Goal: Task Accomplishment & Management: Manage account settings

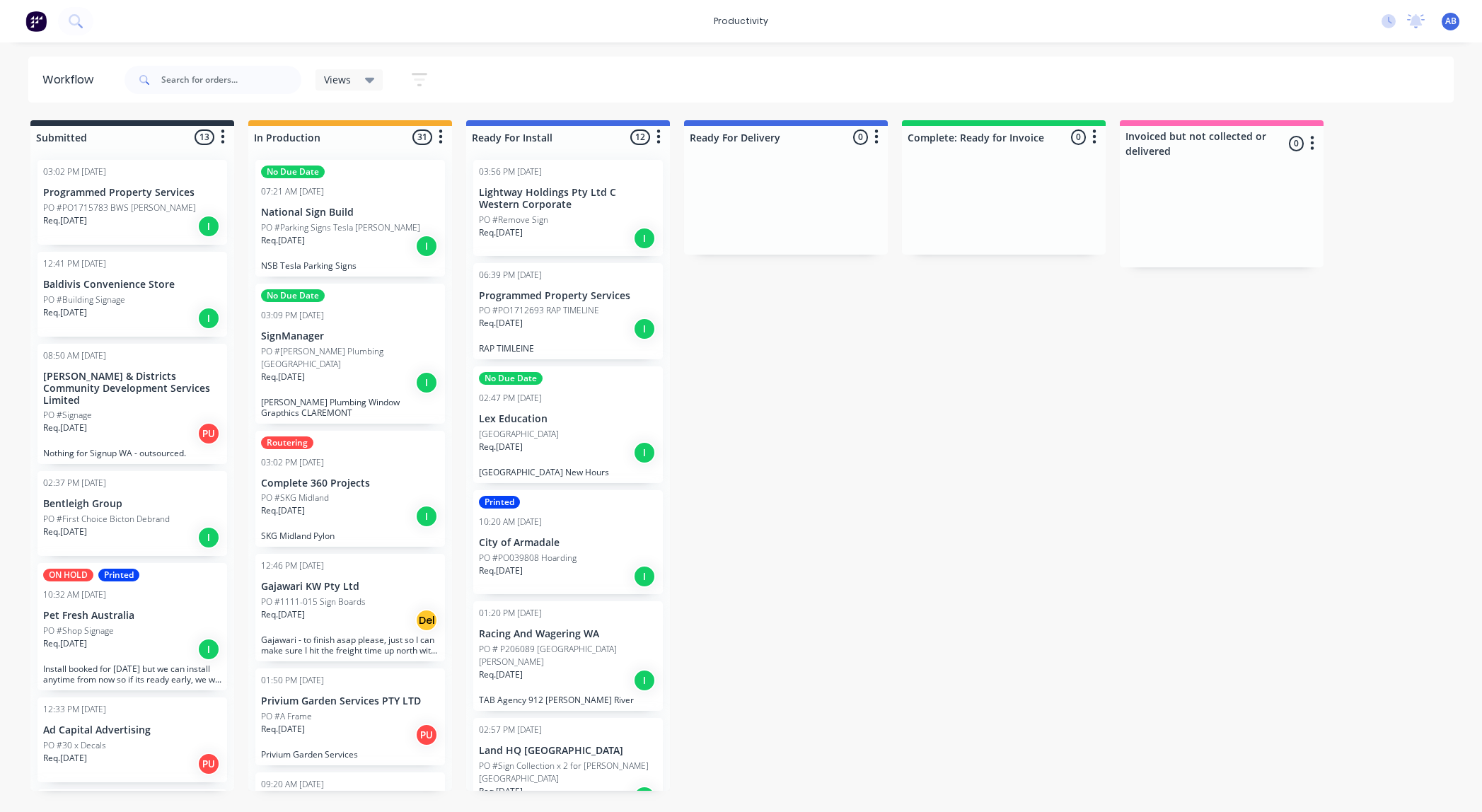
click at [320, 256] on div "Req. [DATE] I" at bounding box center [350, 246] width 178 height 24
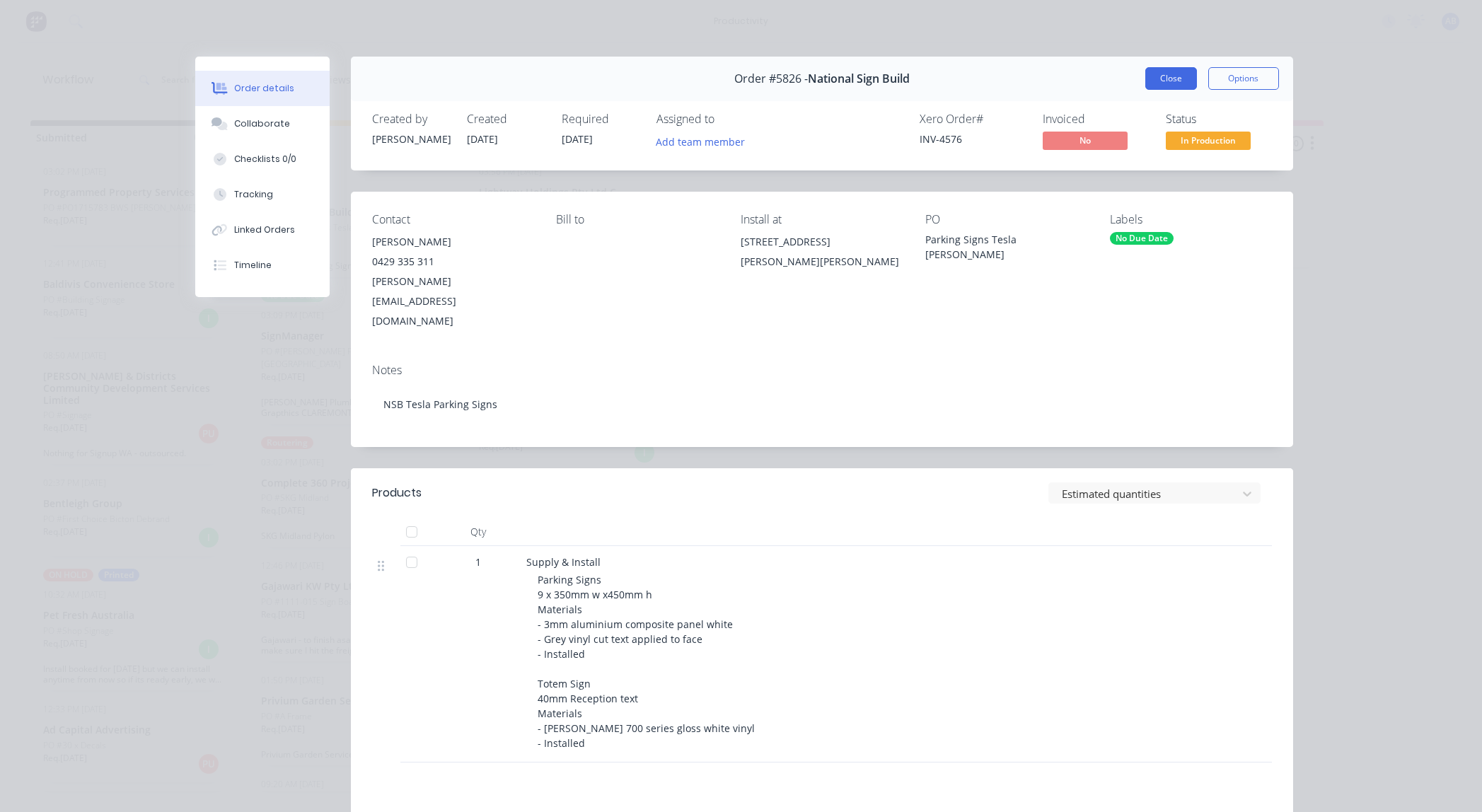
click at [1169, 81] on button "Close" at bounding box center [1171, 78] width 52 height 23
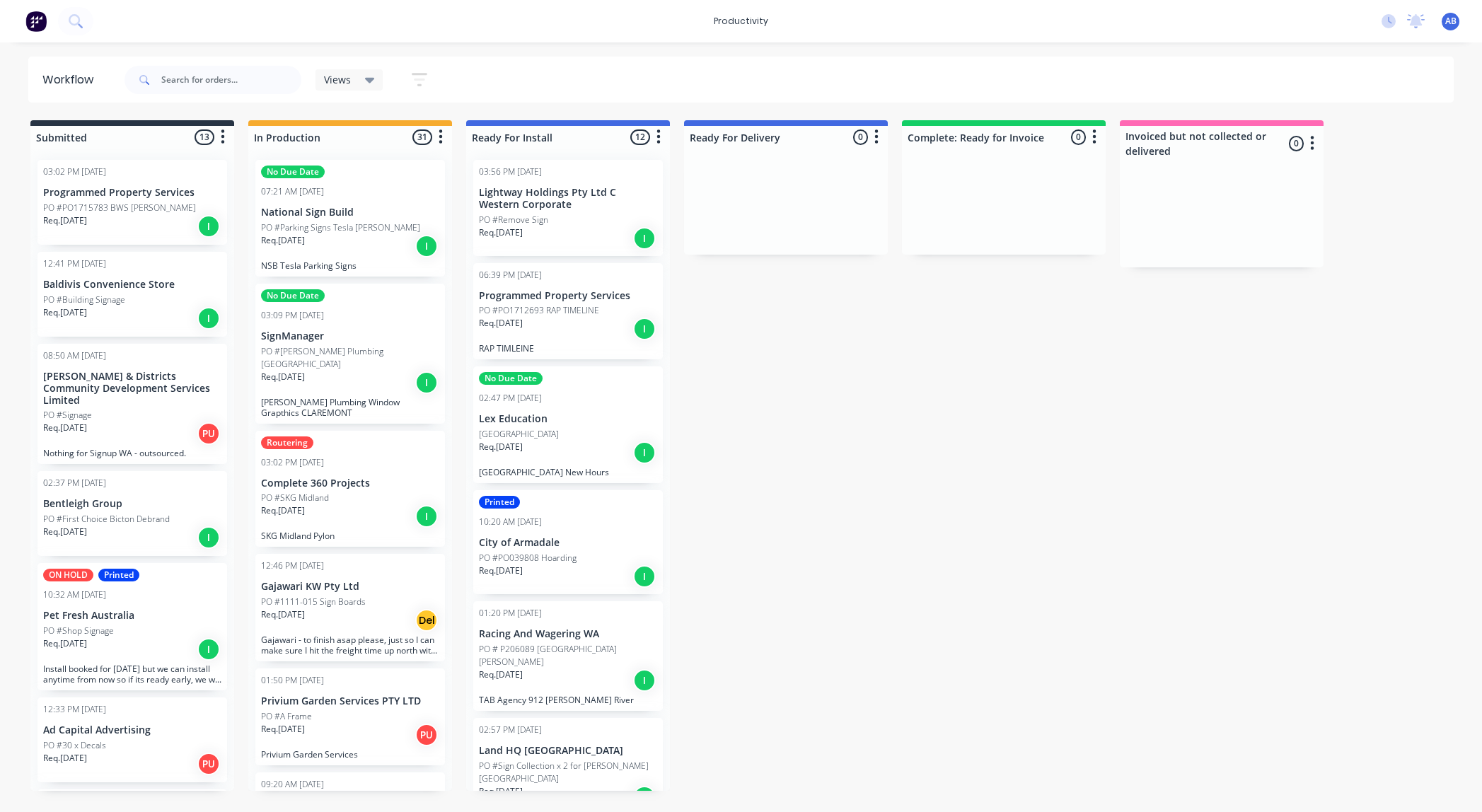
click at [285, 338] on p "SignManager" at bounding box center [350, 336] width 178 height 12
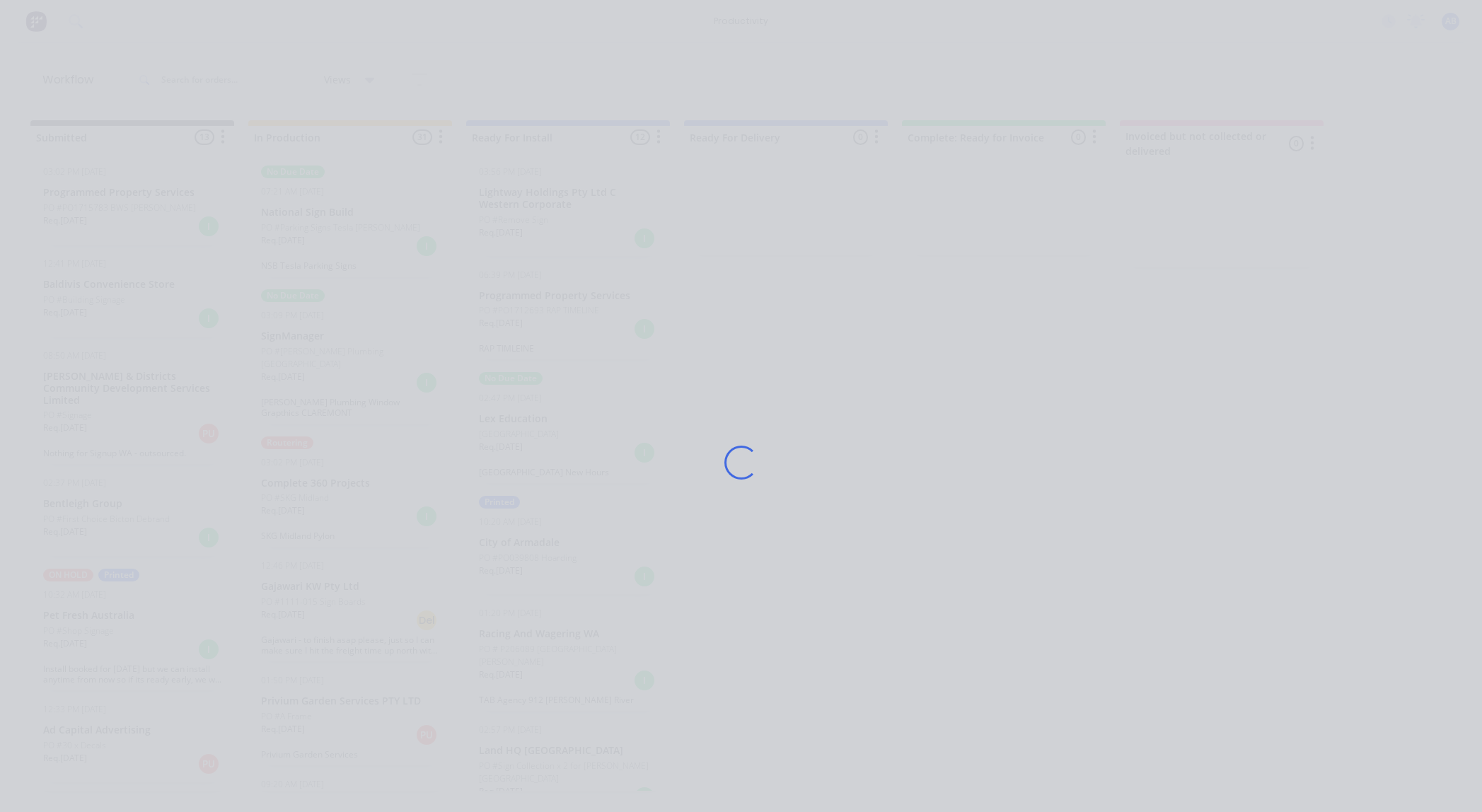
click at [285, 338] on div "Loading..." at bounding box center [741, 463] width 1132 height 812
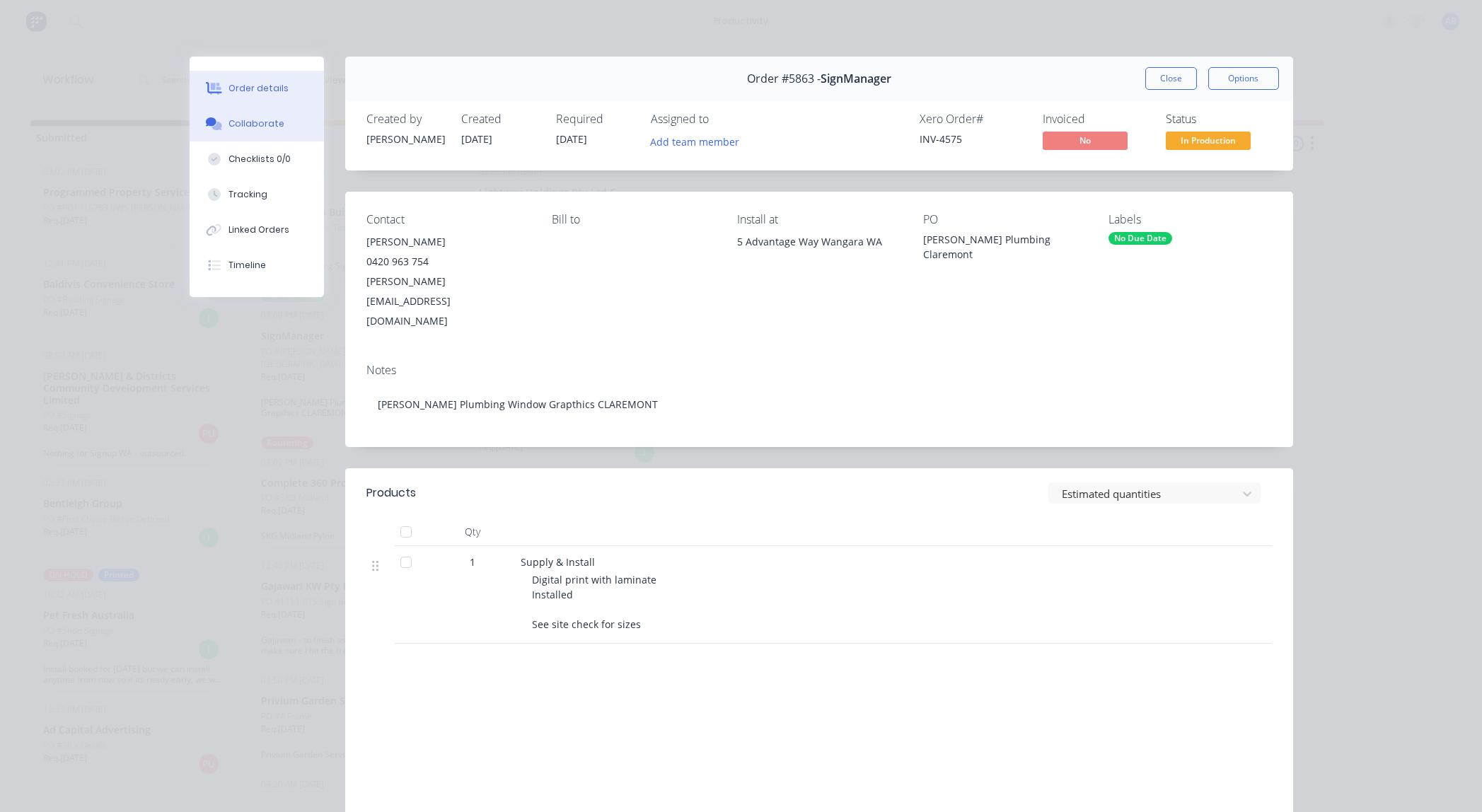
click at [271, 130] on div "Collaborate" at bounding box center [256, 123] width 56 height 13
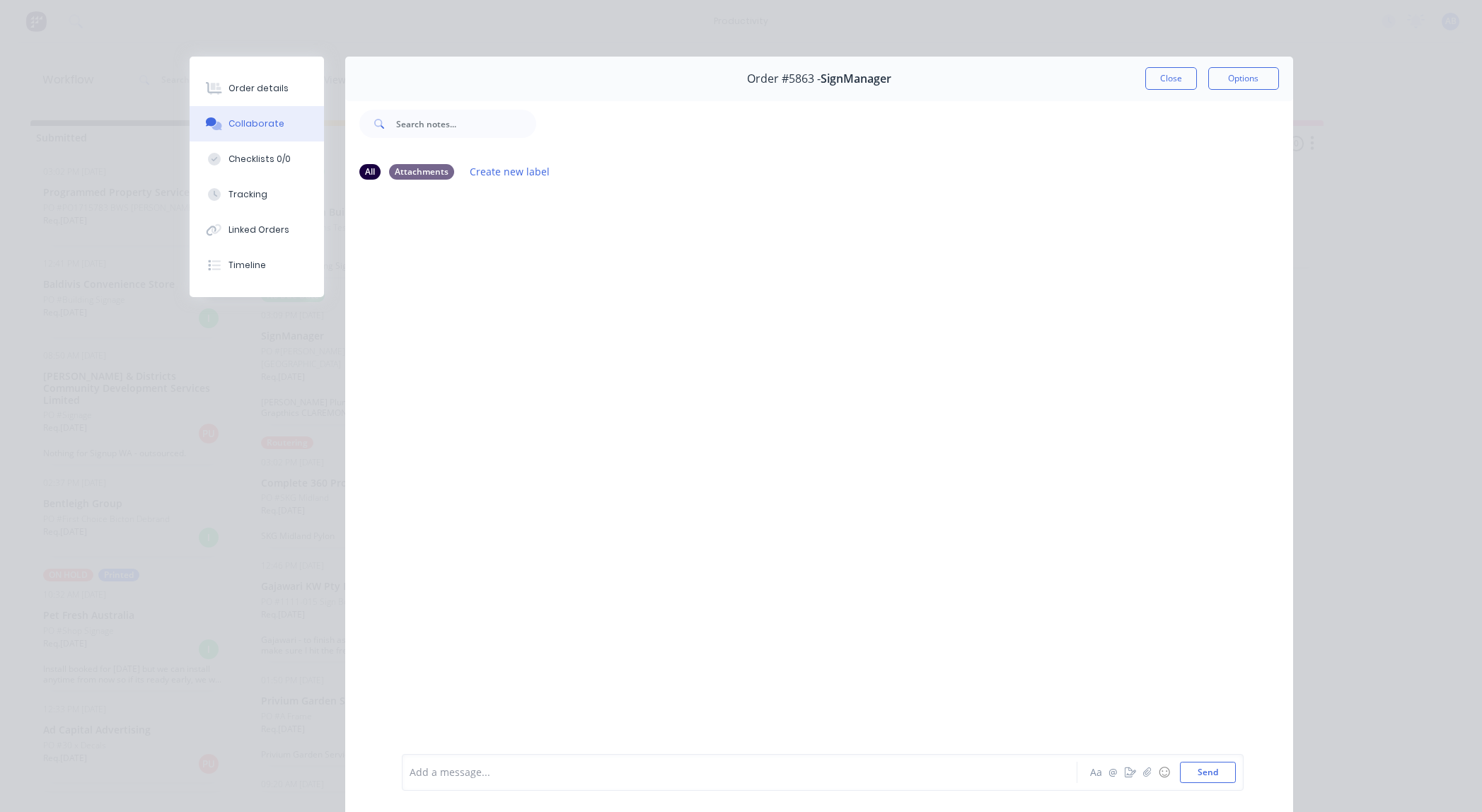
click at [1156, 80] on button "Close" at bounding box center [1171, 78] width 52 height 23
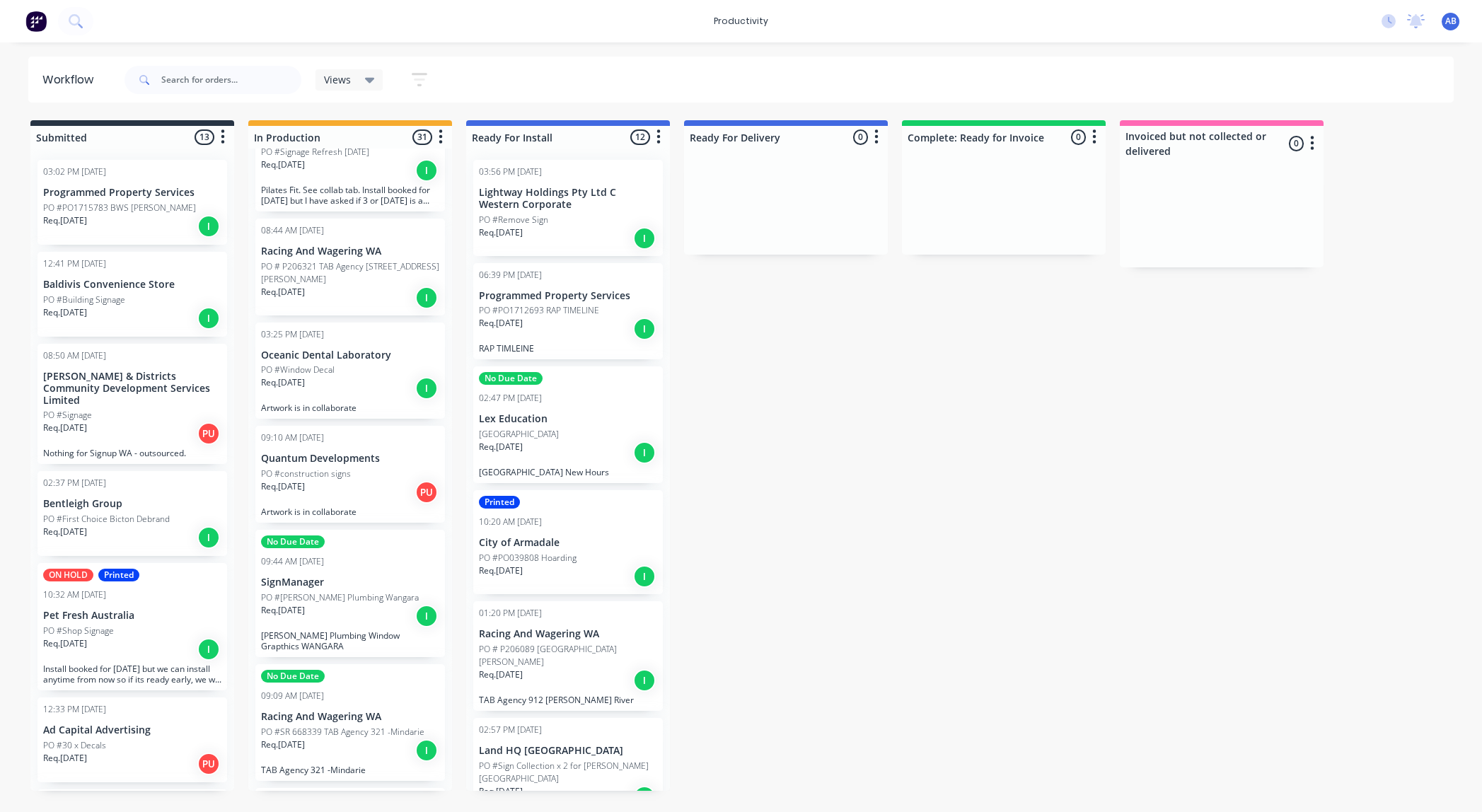
scroll to position [672, 0]
click at [317, 589] on p "PO #[PERSON_NAME] Plumbing Wangara" at bounding box center [340, 595] width 157 height 13
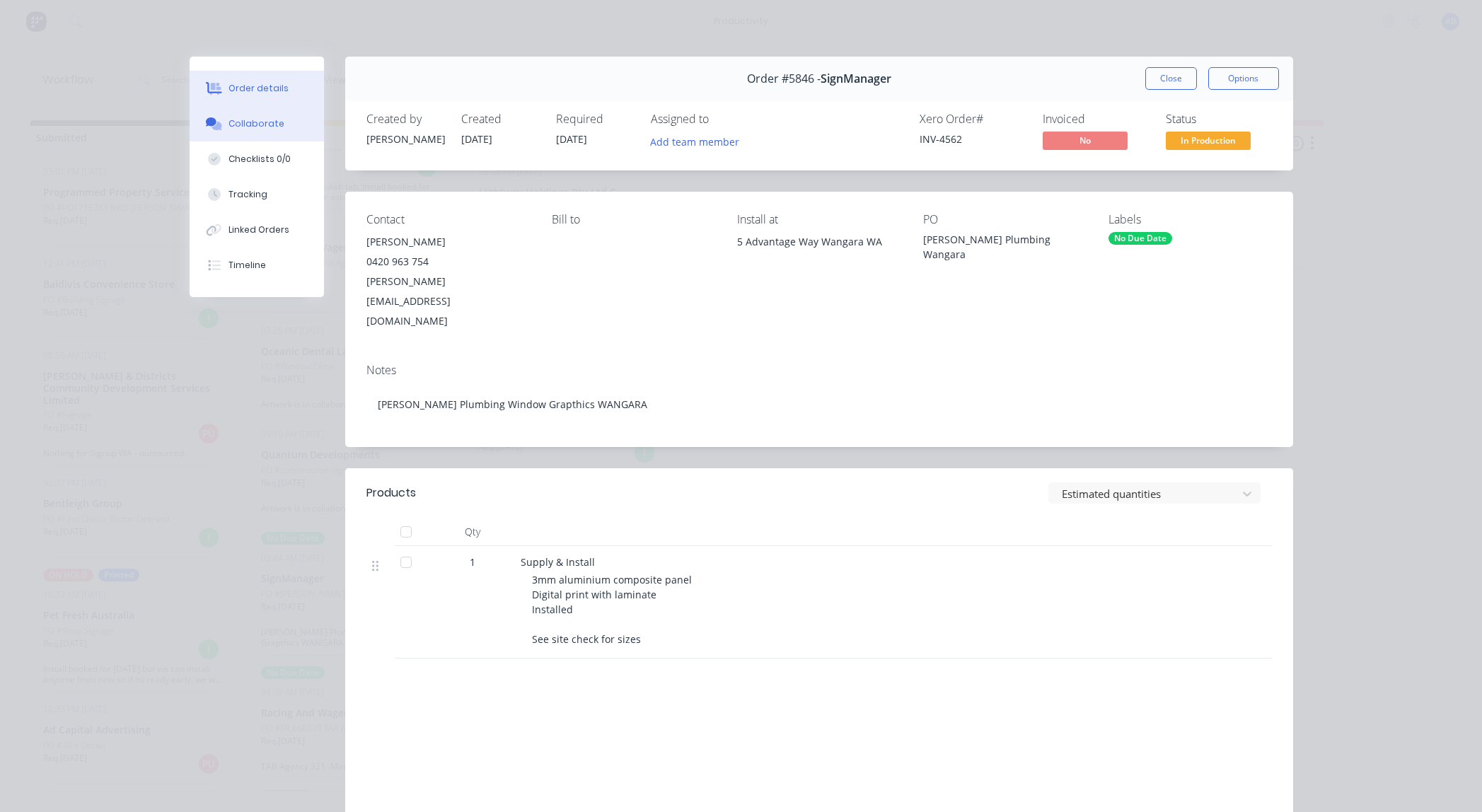
click at [281, 123] on button "Collaborate" at bounding box center [257, 124] width 135 height 35
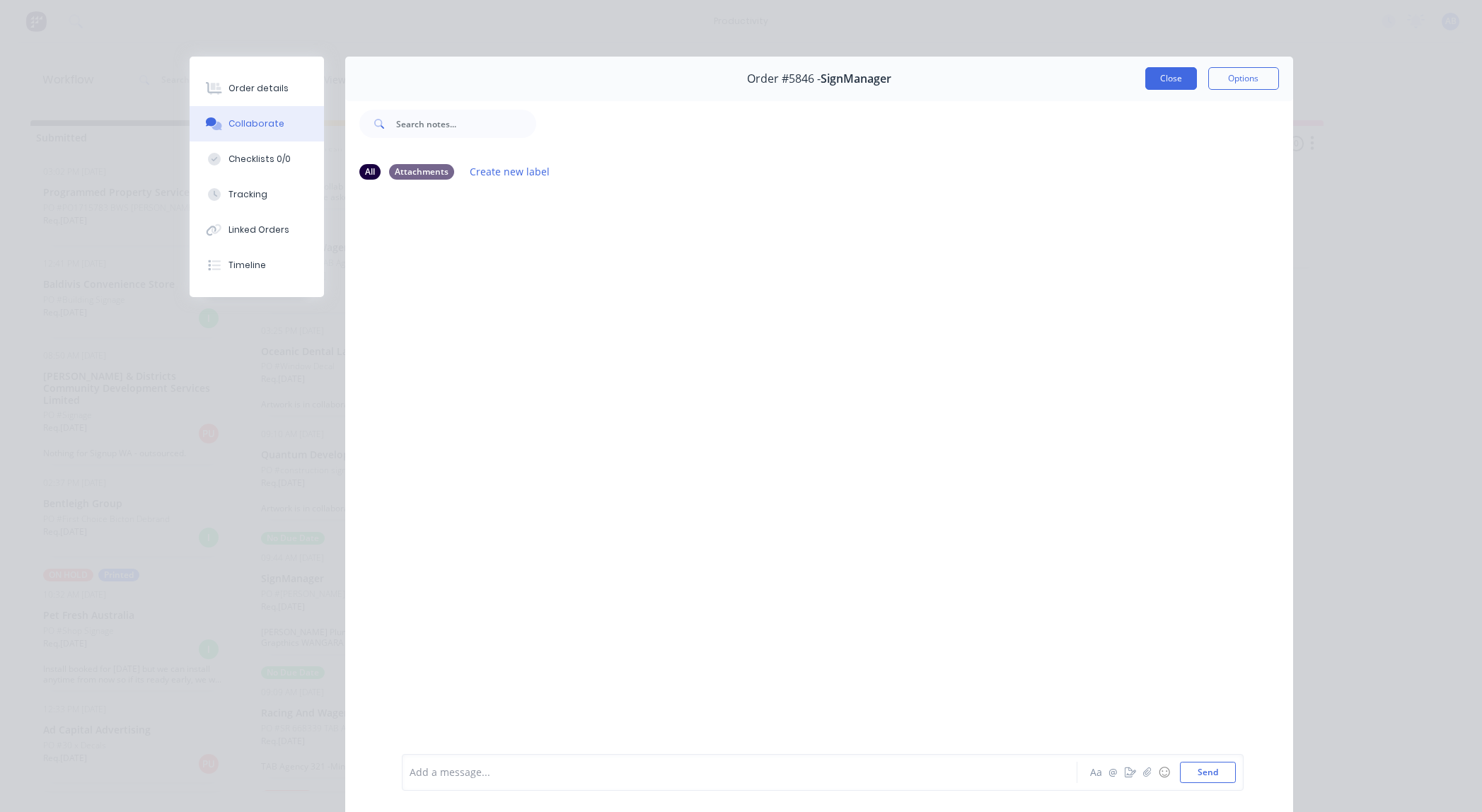
click at [1163, 78] on button "Close" at bounding box center [1171, 78] width 52 height 23
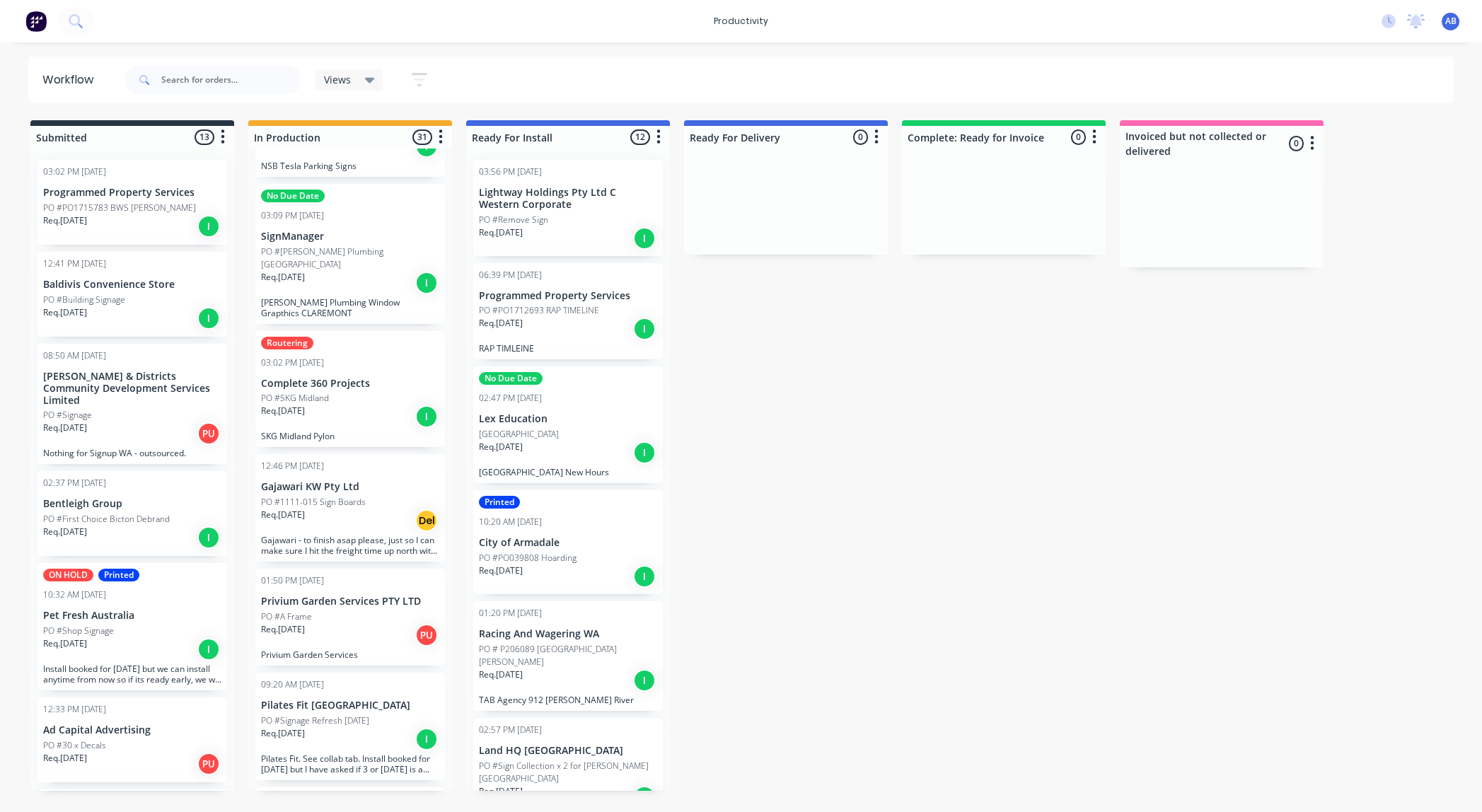
scroll to position [0, 0]
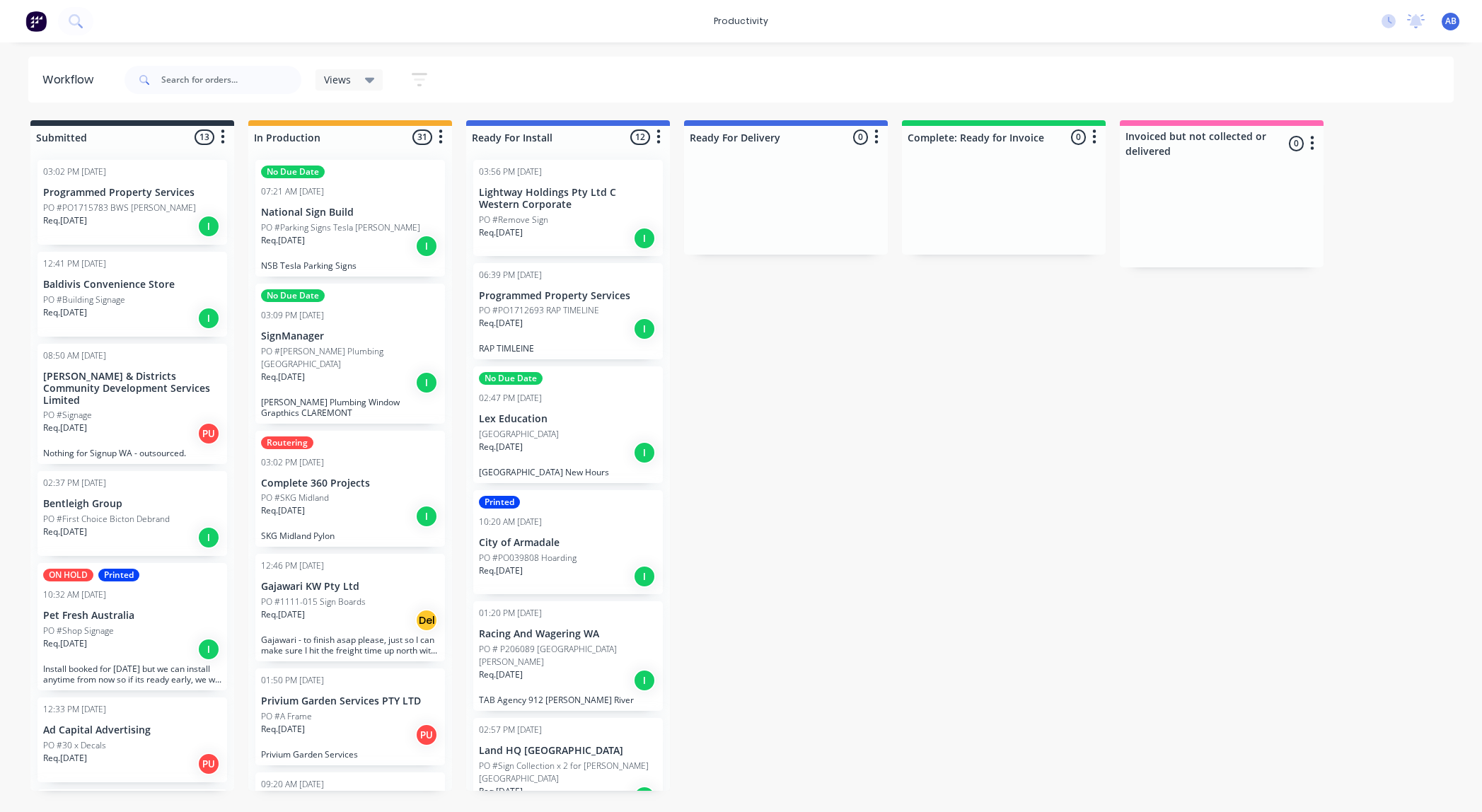
click at [334, 478] on p "Complete 360 Projects" at bounding box center [350, 484] width 178 height 12
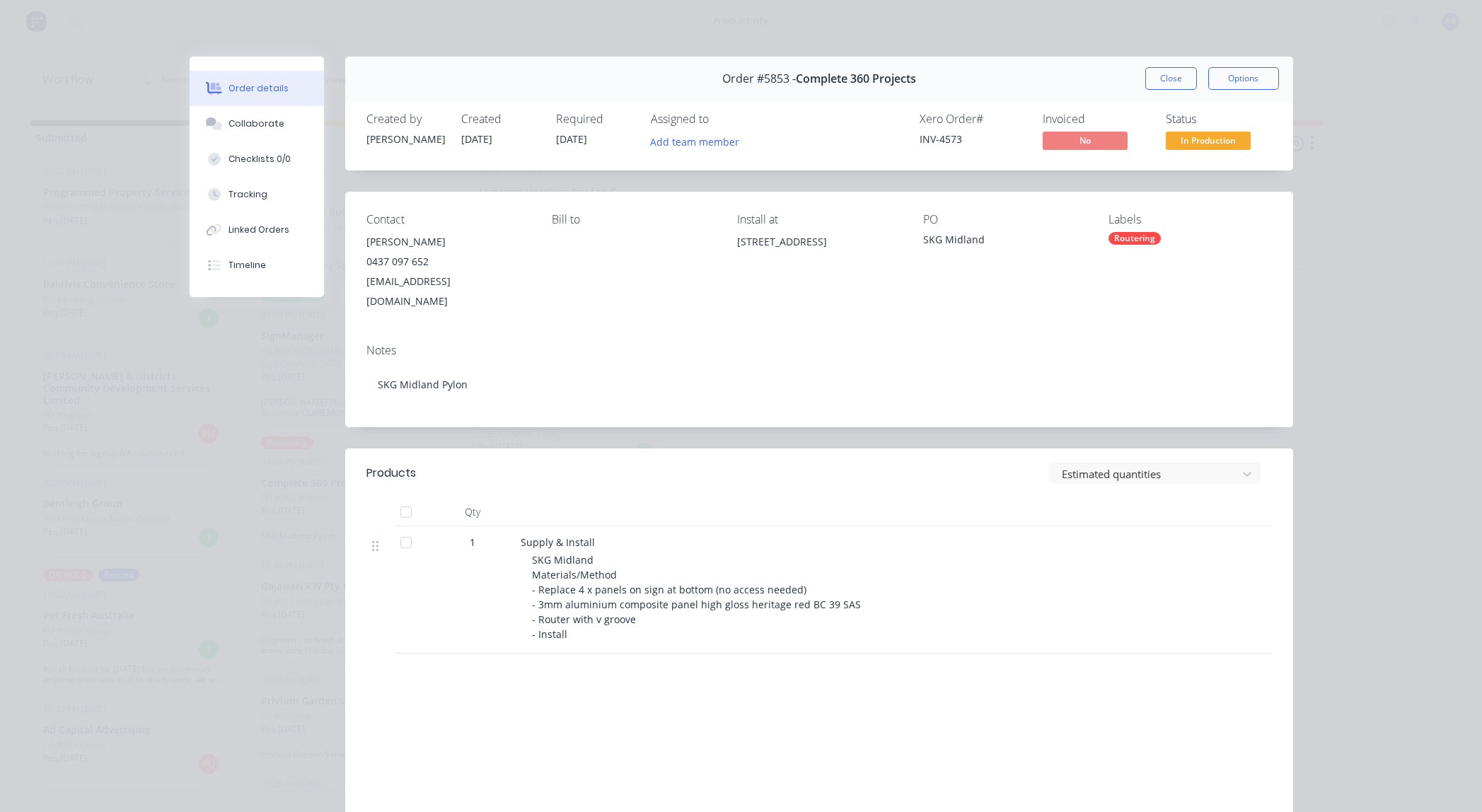
click at [1169, 75] on button "Close" at bounding box center [1171, 78] width 52 height 23
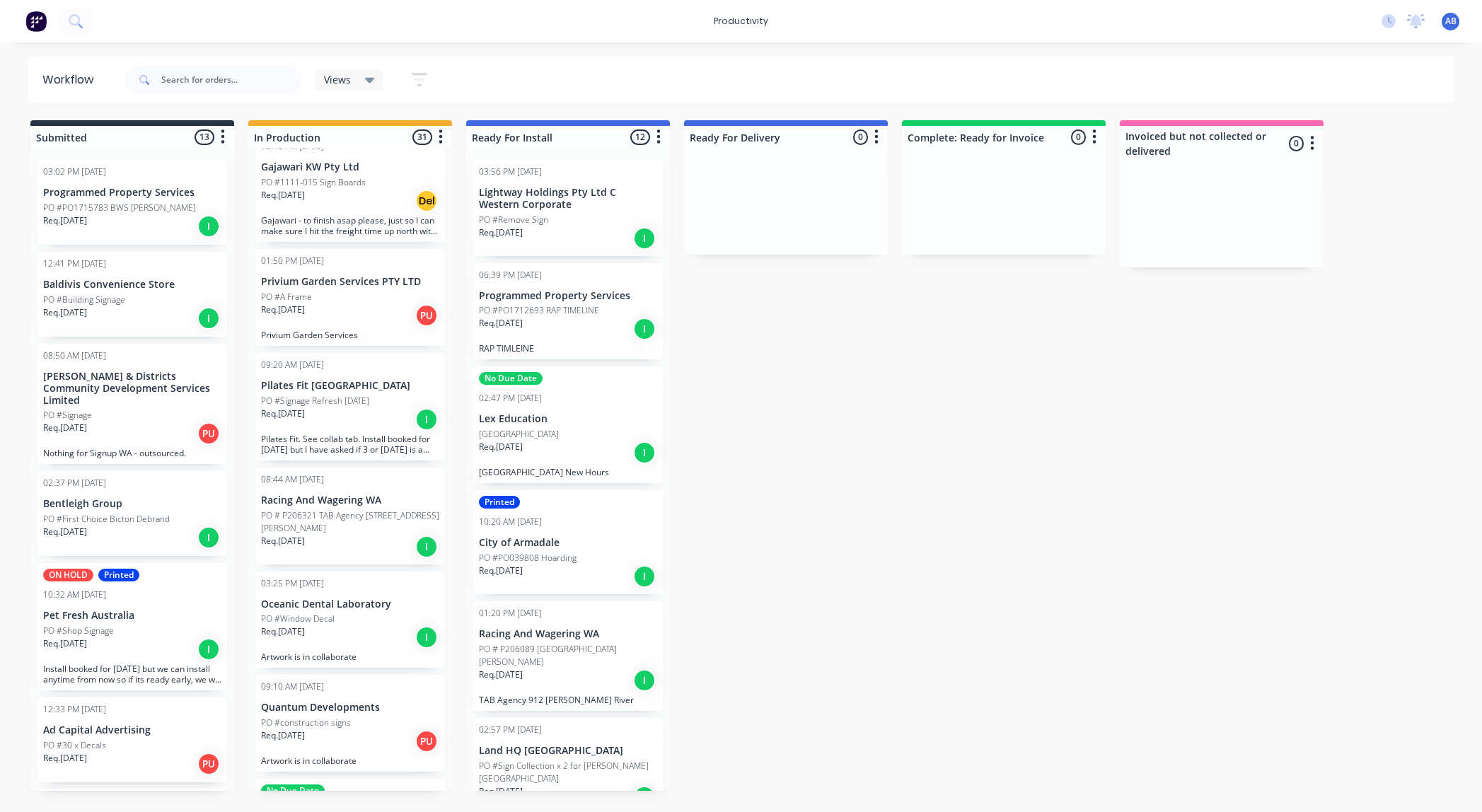
scroll to position [426, 0]
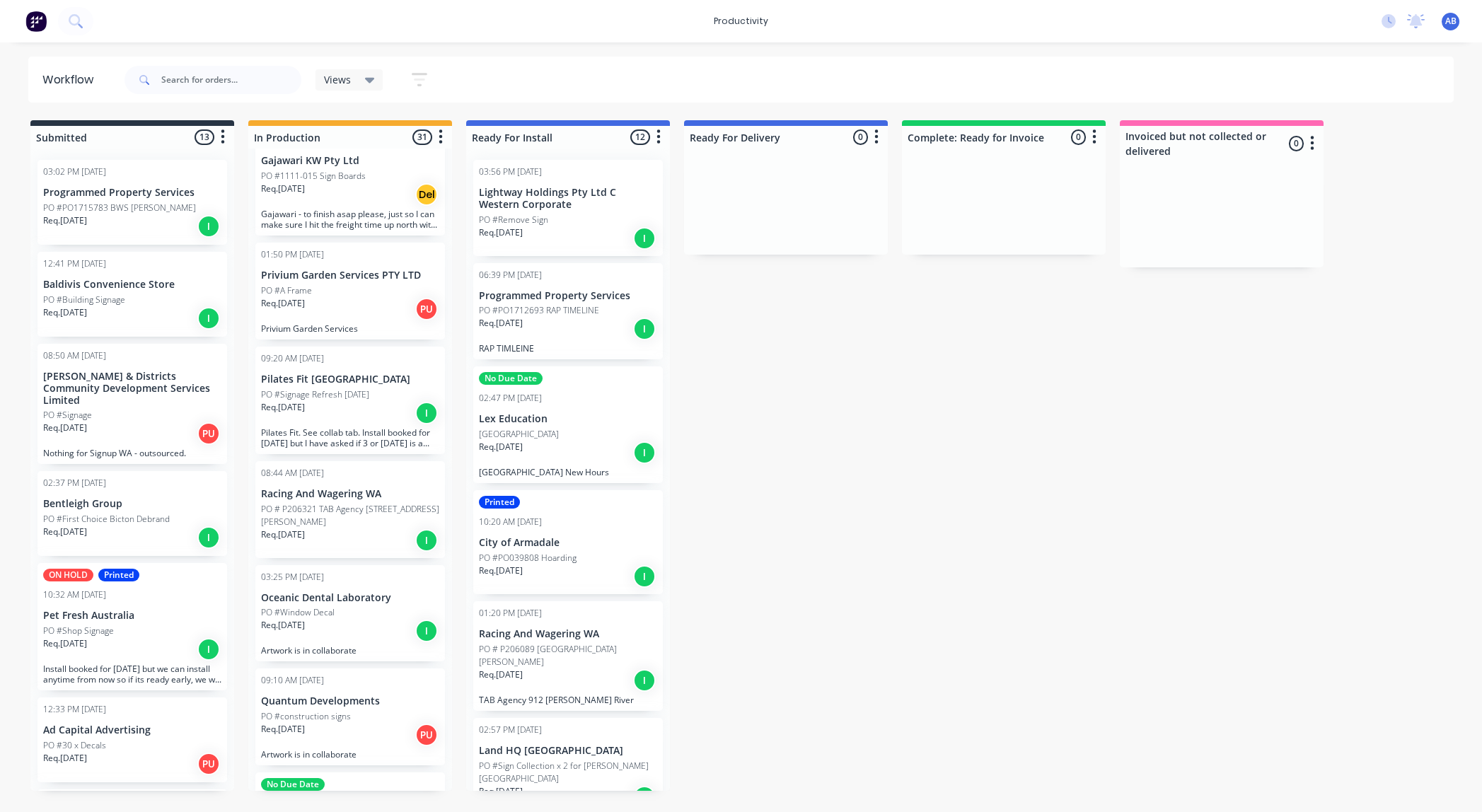
click at [312, 592] on p "Oceanic Dental Laboratory" at bounding box center [350, 598] width 178 height 12
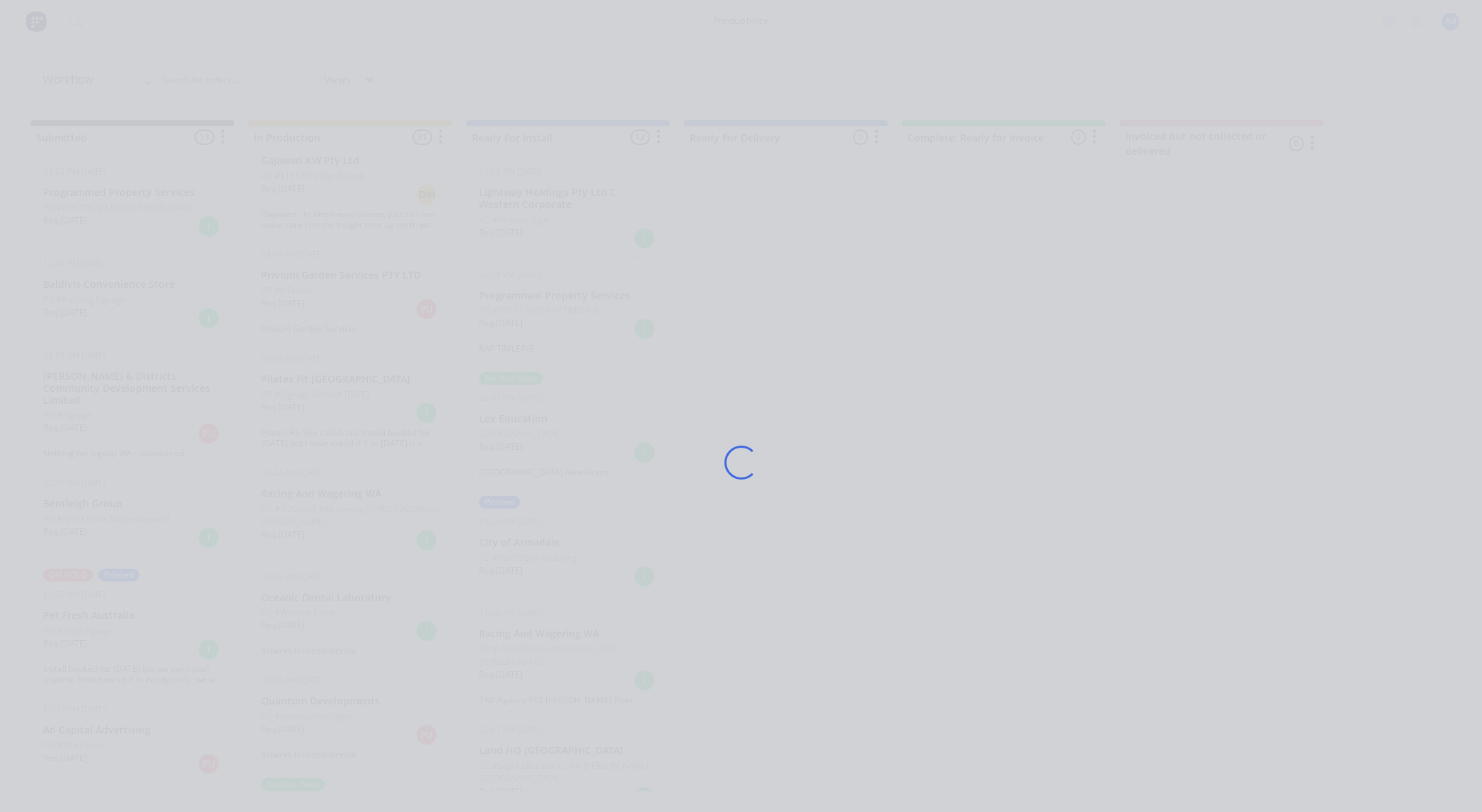
scroll to position [0, 3]
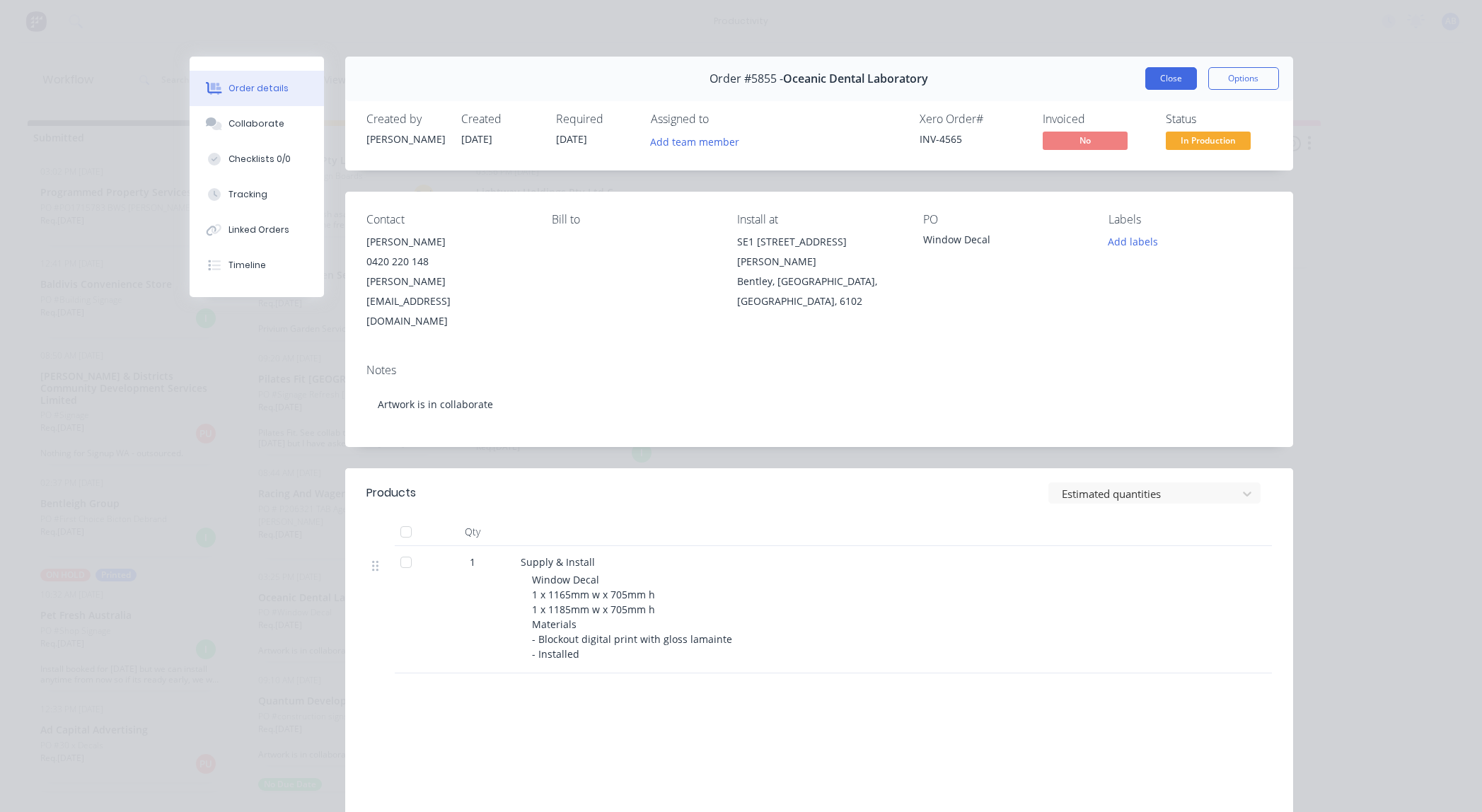
click at [1172, 80] on button "Close" at bounding box center [1171, 78] width 52 height 23
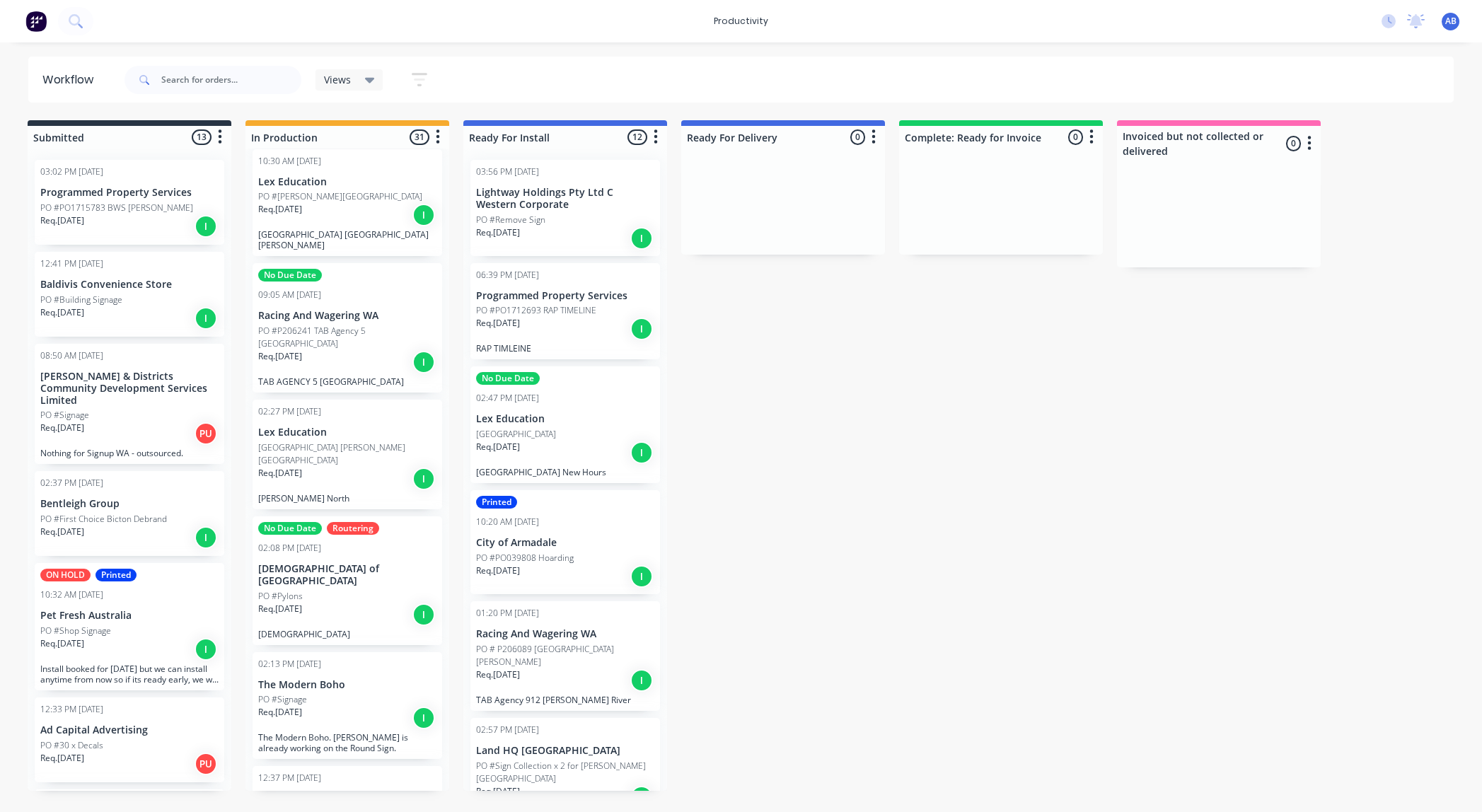
scroll to position [1897, 0]
